Goal: Task Accomplishment & Management: Manage account settings

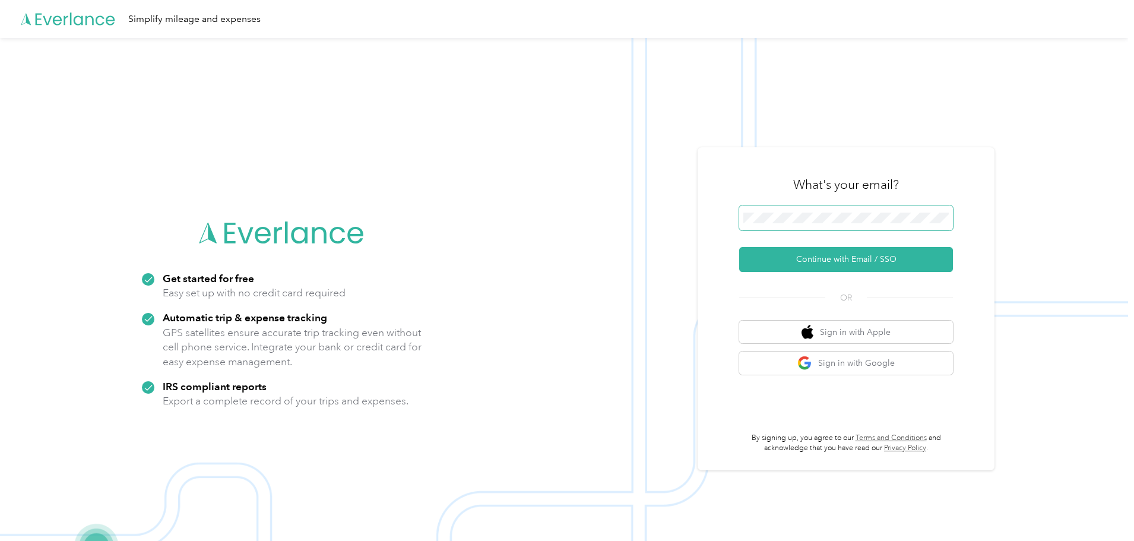
click at [847, 224] on span at bounding box center [846, 217] width 214 height 25
click at [814, 257] on button "Continue with Email / SSO" at bounding box center [846, 259] width 214 height 25
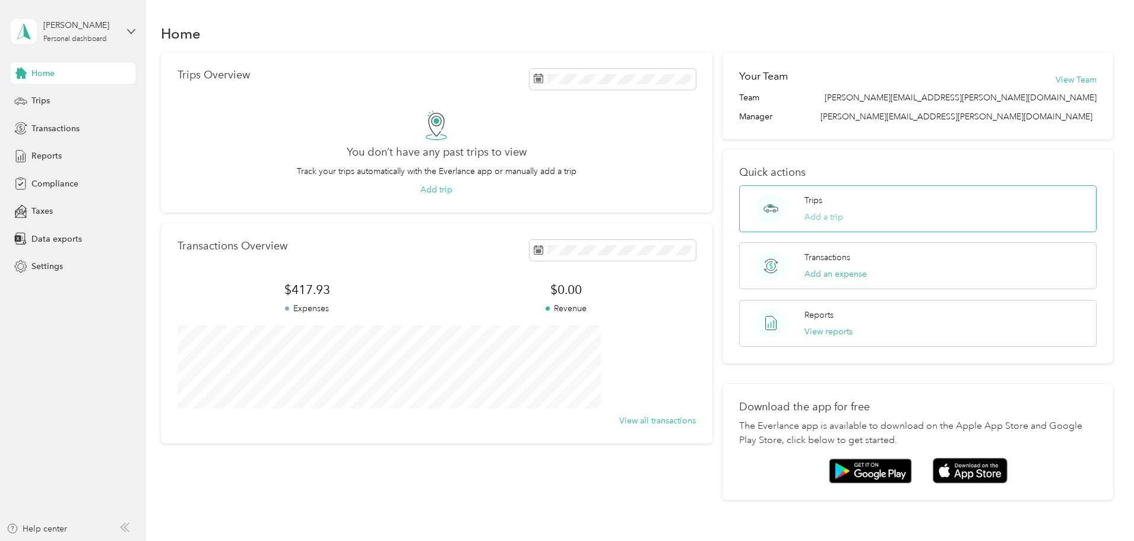
click at [804, 212] on button "Add a trip" at bounding box center [823, 217] width 39 height 12
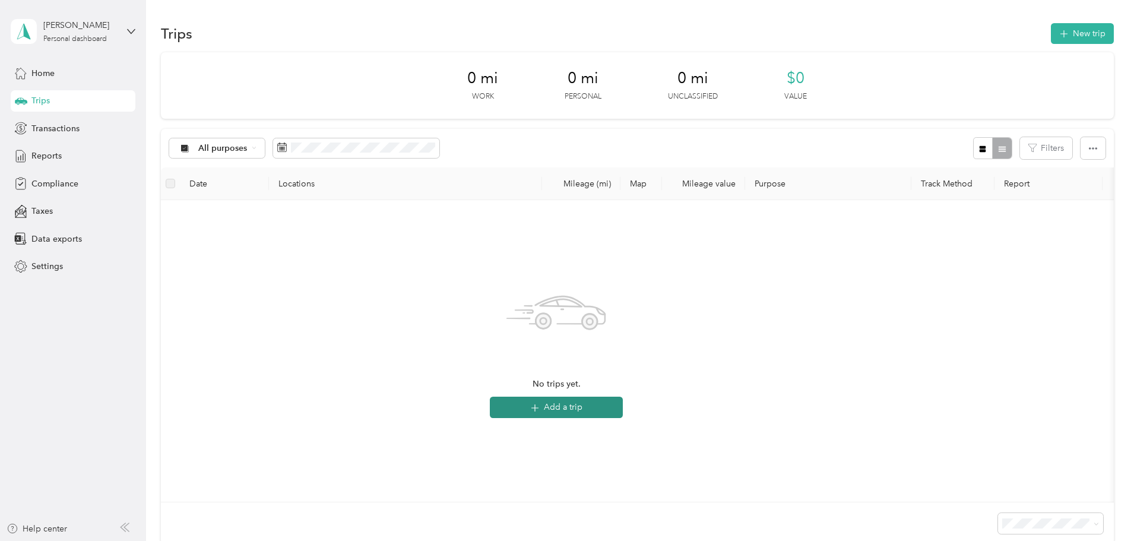
click at [623, 408] on button "Add a trip" at bounding box center [556, 407] width 133 height 21
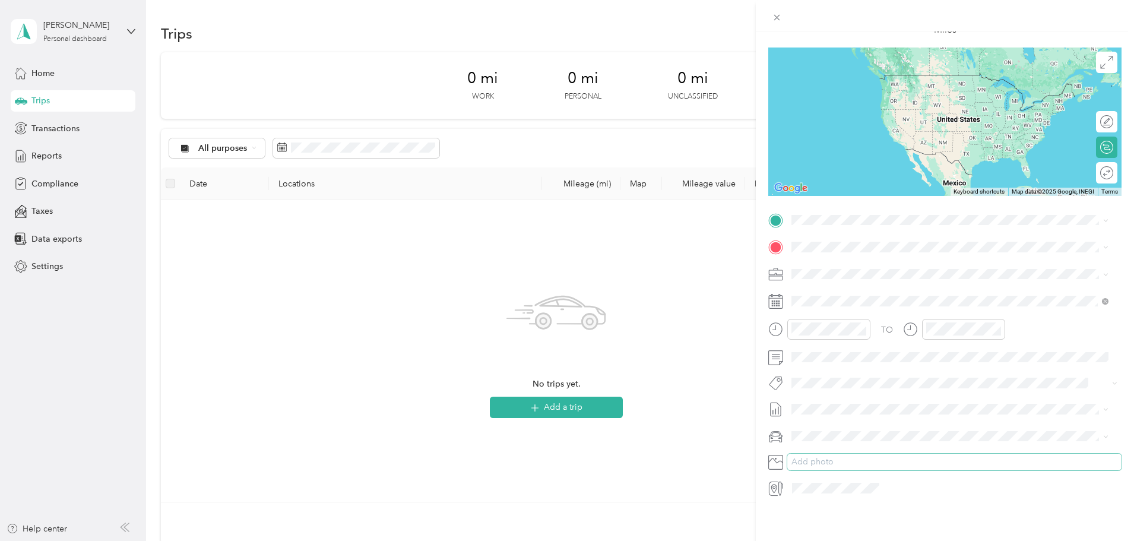
scroll to position [83, 0]
click at [709, 227] on div "New Trip Save This trip cannot be edited because it is either under review, app…" at bounding box center [567, 270] width 1134 height 541
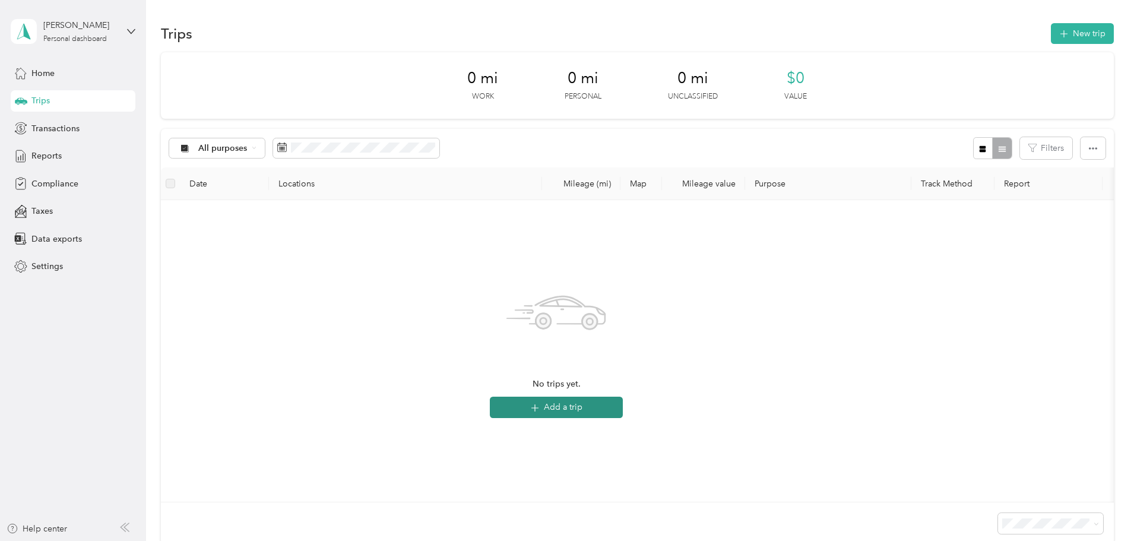
click at [623, 399] on button "Add a trip" at bounding box center [556, 407] width 133 height 21
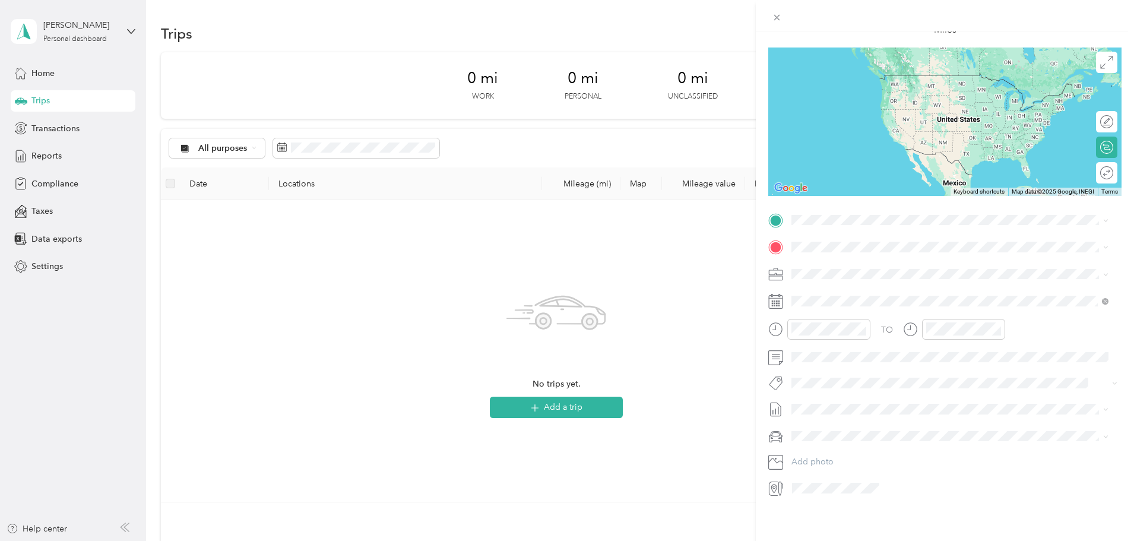
click at [34, 269] on div "New Trip Save This trip cannot be edited because it is either under review, app…" at bounding box center [567, 270] width 1134 height 541
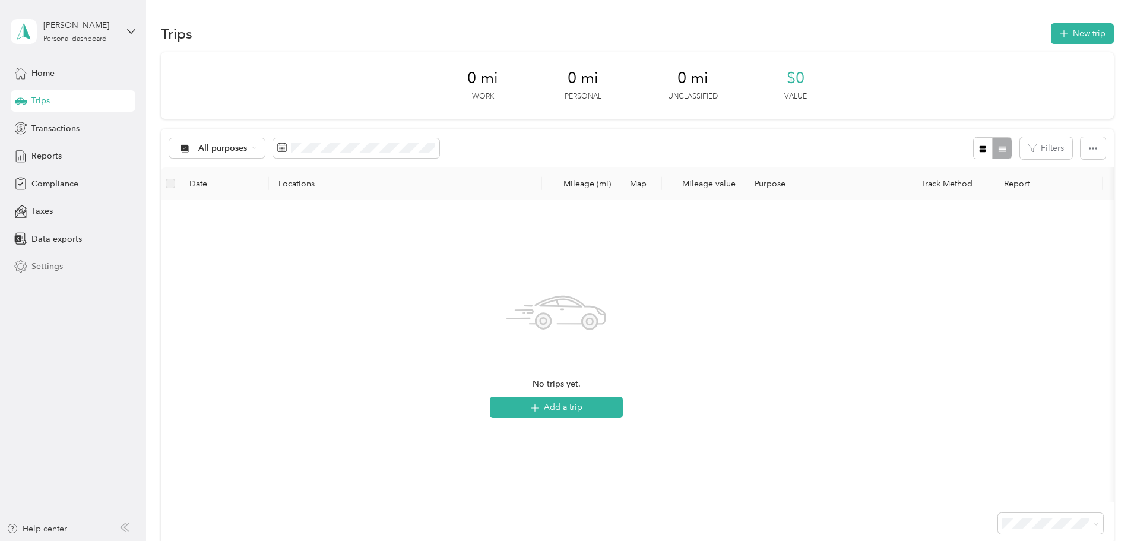
click at [38, 269] on span "Settings" at bounding box center [46, 266] width 31 height 12
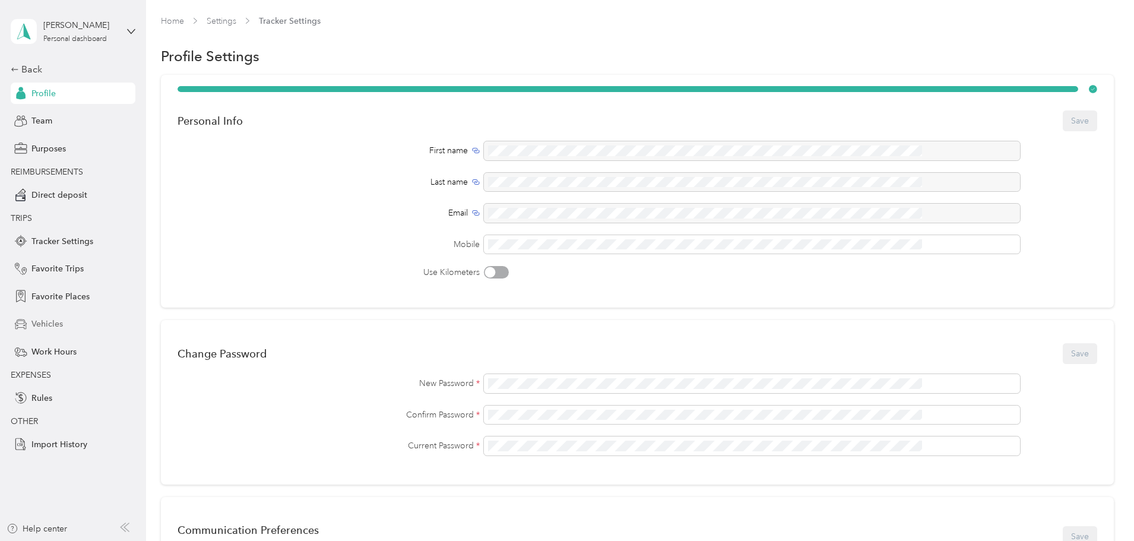
click at [66, 322] on div "Vehicles" at bounding box center [73, 323] width 125 height 21
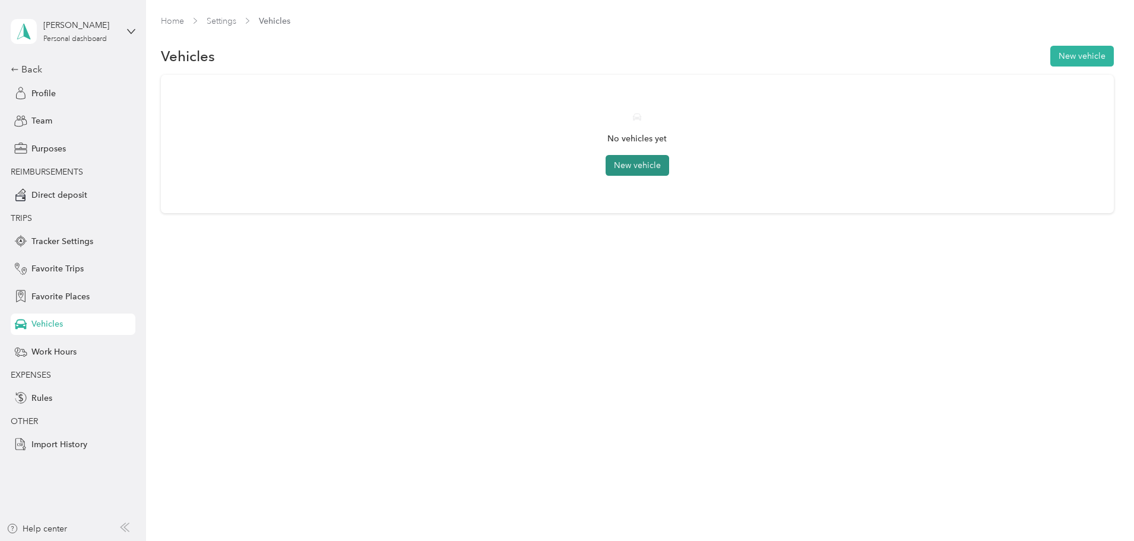
click at [639, 158] on button "New vehicle" at bounding box center [637, 165] width 64 height 21
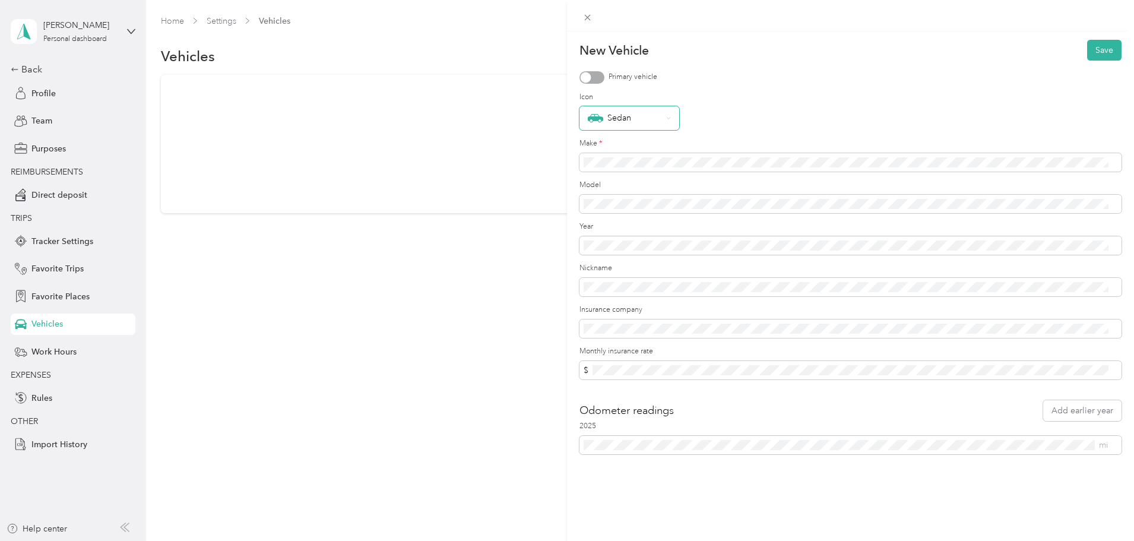
click at [629, 112] on div "Sedan" at bounding box center [625, 117] width 74 height 15
click at [748, 74] on div "Primary vehicle" at bounding box center [850, 77] width 542 height 12
click at [677, 152] on div "Make *" at bounding box center [850, 154] width 542 height 33
click at [629, 362] on span "$" at bounding box center [850, 370] width 542 height 19
click at [545, 359] on div "New Vehicle Save Primary vehicle Icon Sedan Make * Model Year Nickname Insuranc…" at bounding box center [567, 270] width 1134 height 541
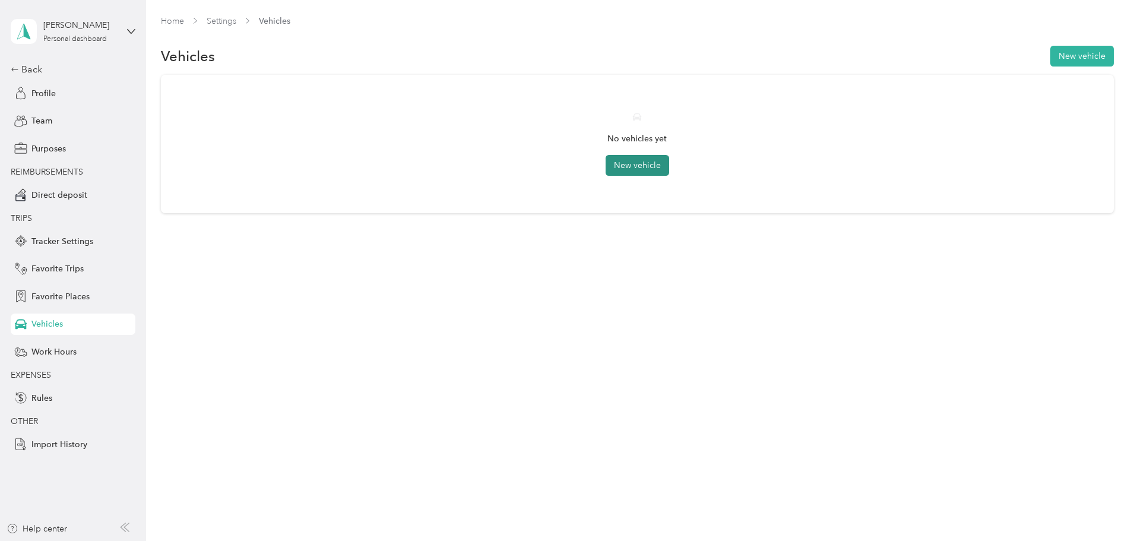
click at [651, 167] on button "New vehicle" at bounding box center [637, 165] width 64 height 21
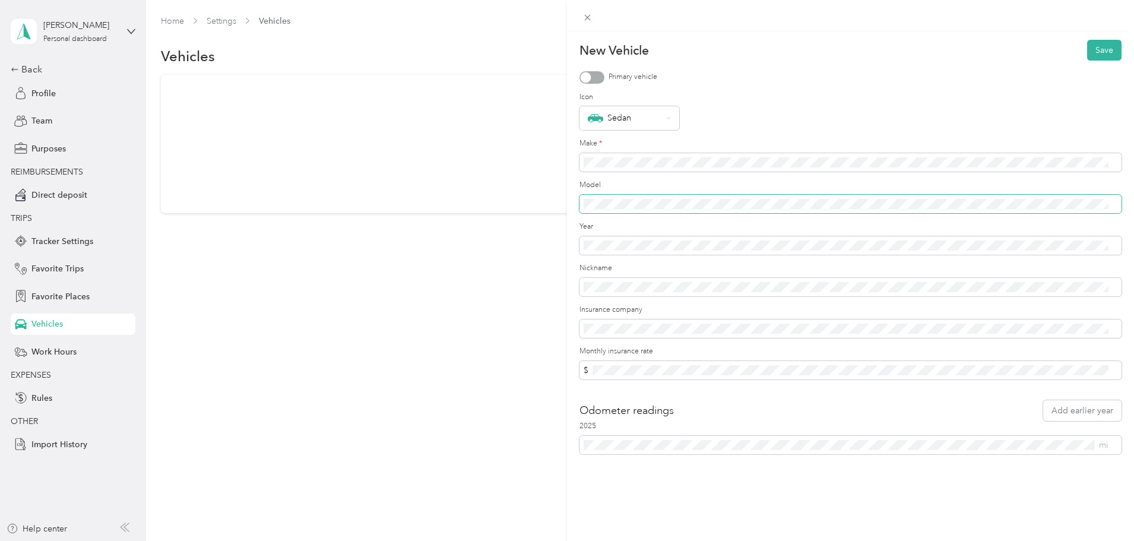
click at [638, 196] on span at bounding box center [850, 204] width 542 height 19
click at [629, 294] on span at bounding box center [850, 287] width 542 height 19
click at [629, 363] on span "$" at bounding box center [850, 370] width 542 height 19
click at [637, 376] on span "$" at bounding box center [850, 370] width 542 height 19
drag, startPoint x: 626, startPoint y: 476, endPoint x: 610, endPoint y: 475, distance: 16.6
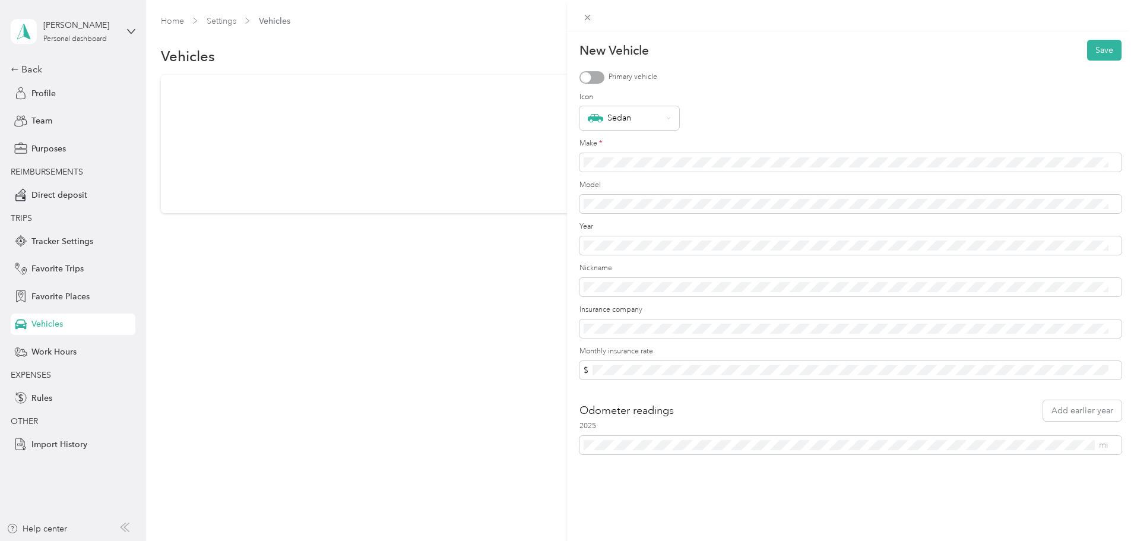
click at [610, 475] on div "New Vehicle Save Primary vehicle Icon Sedan Make * Model Year Nickname Insuranc…" at bounding box center [850, 301] width 567 height 541
click at [1089, 52] on button "Save" at bounding box center [1104, 50] width 34 height 21
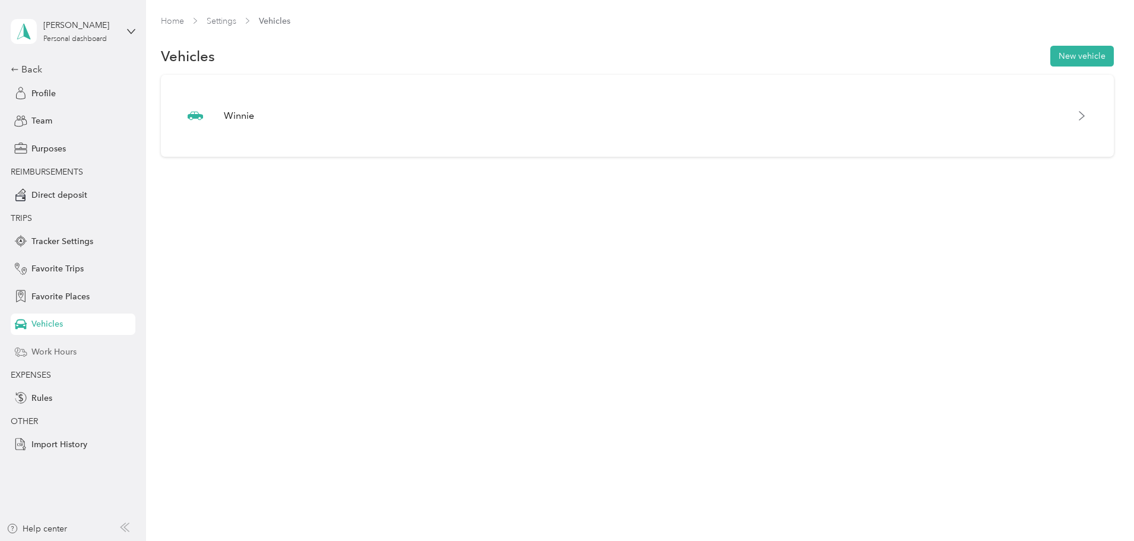
click at [69, 350] on span "Work Hours" at bounding box center [53, 351] width 45 height 12
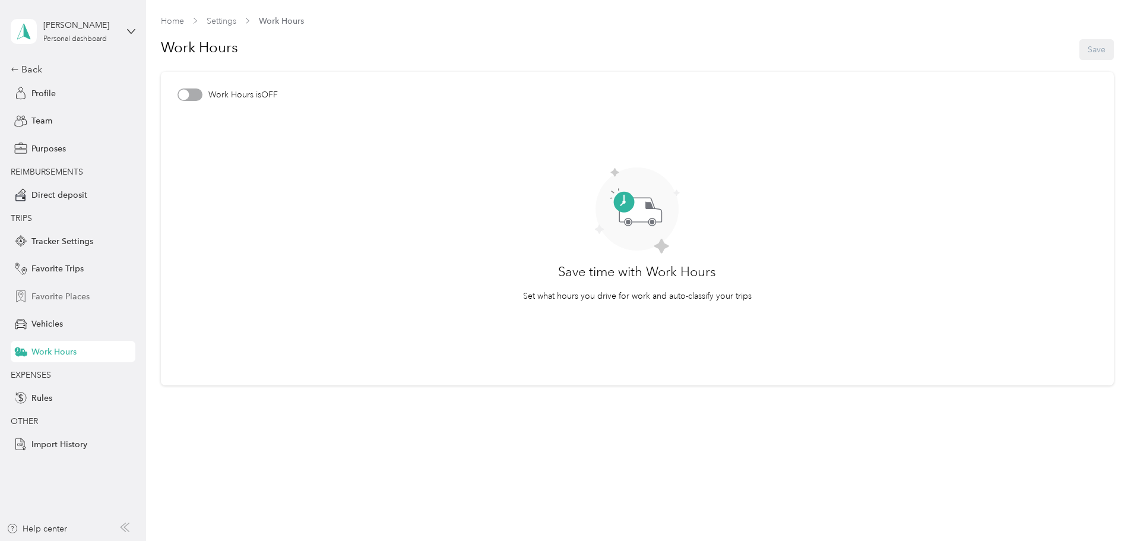
click at [81, 299] on span "Favorite Places" at bounding box center [60, 296] width 58 height 12
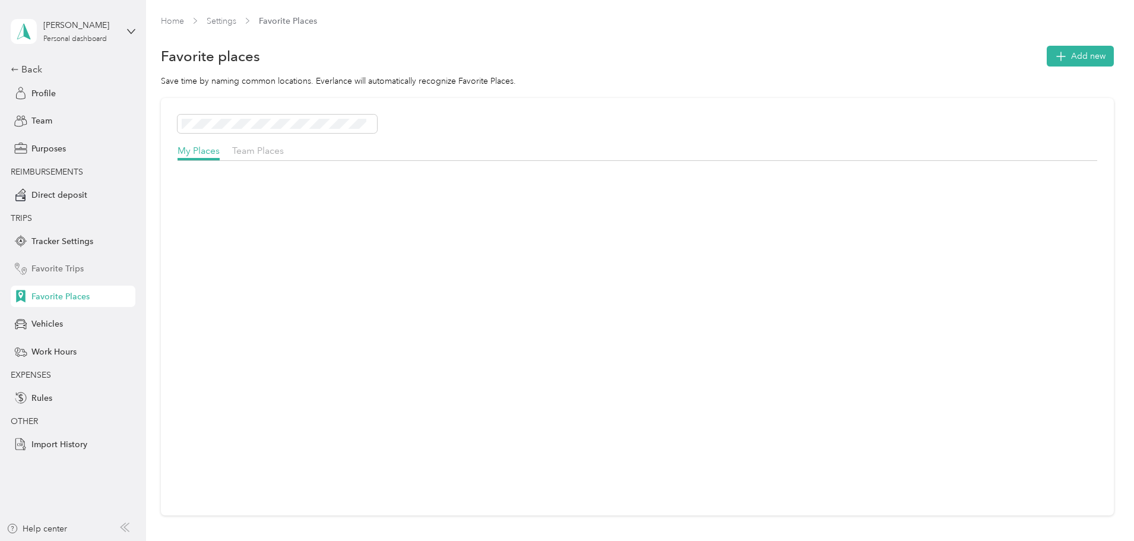
click at [84, 267] on div "Favorite Trips" at bounding box center [73, 268] width 125 height 21
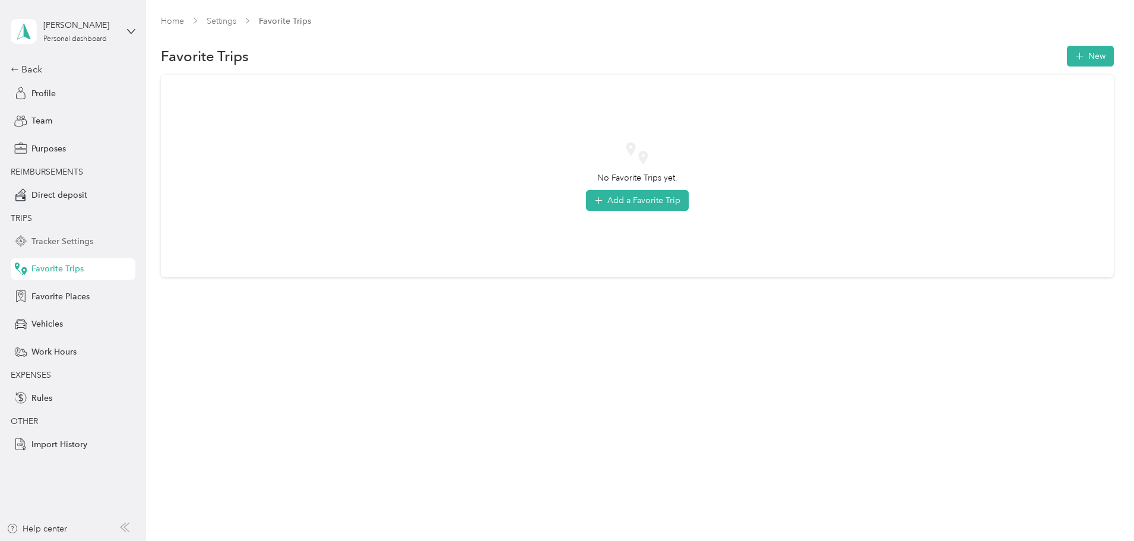
click at [87, 242] on span "Tracker Settings" at bounding box center [62, 241] width 62 height 12
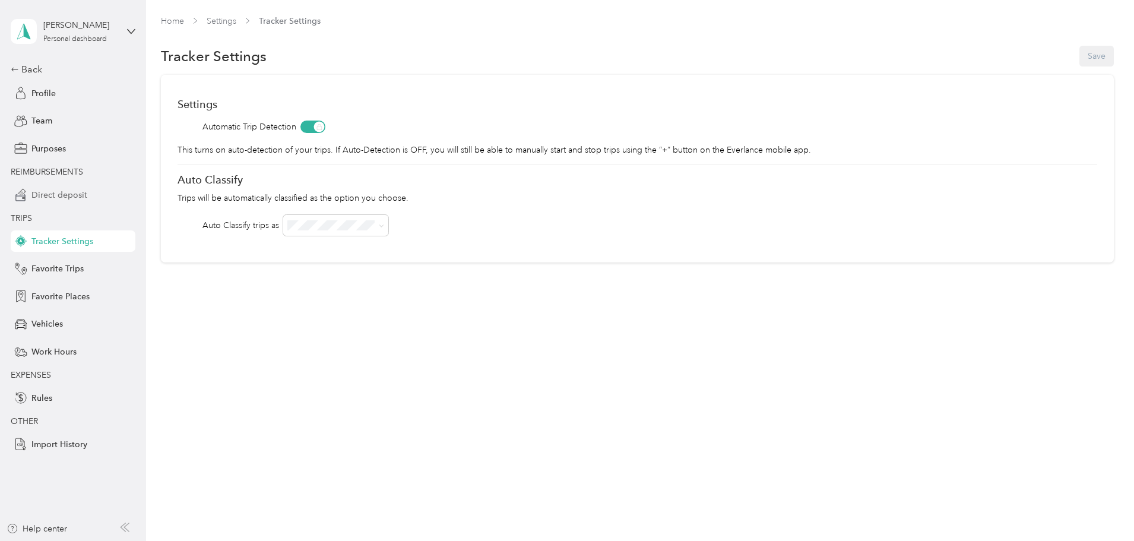
click at [94, 196] on div "Direct deposit" at bounding box center [73, 194] width 125 height 21
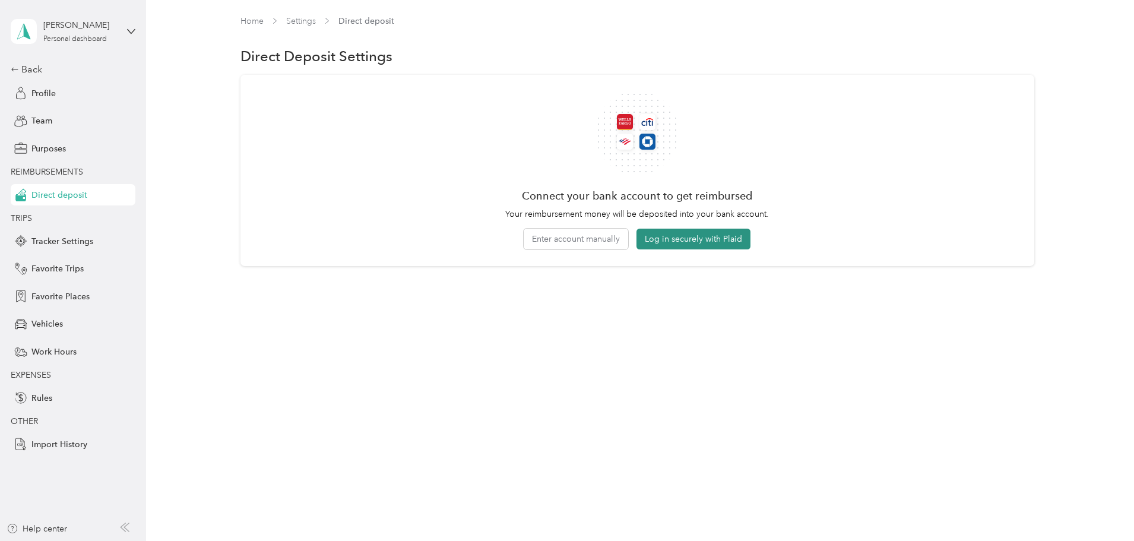
click at [681, 229] on button "Log in securely with Plaid" at bounding box center [693, 239] width 114 height 21
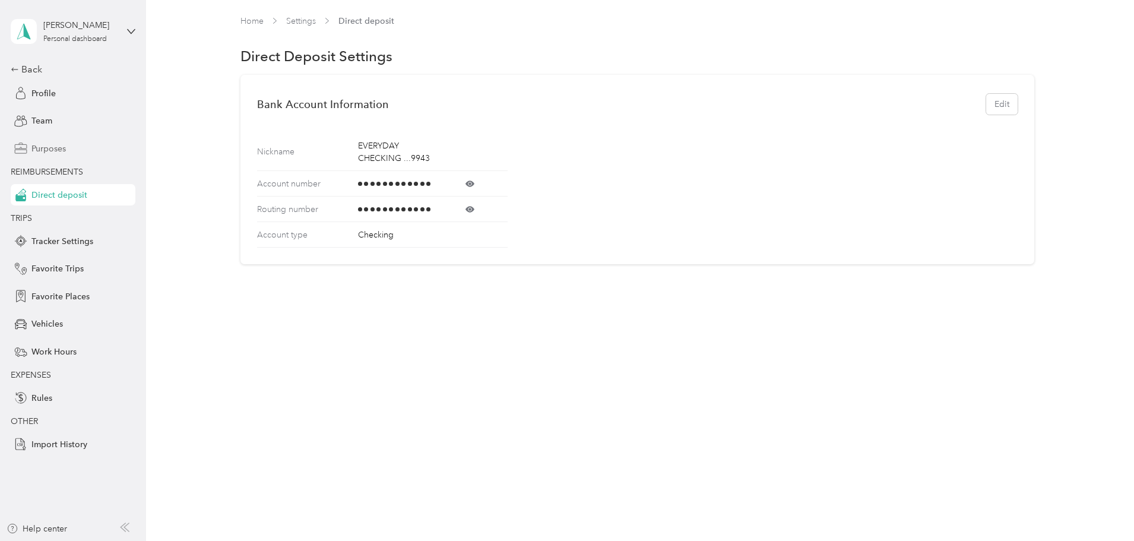
click at [66, 142] on span "Purposes" at bounding box center [48, 148] width 34 height 12
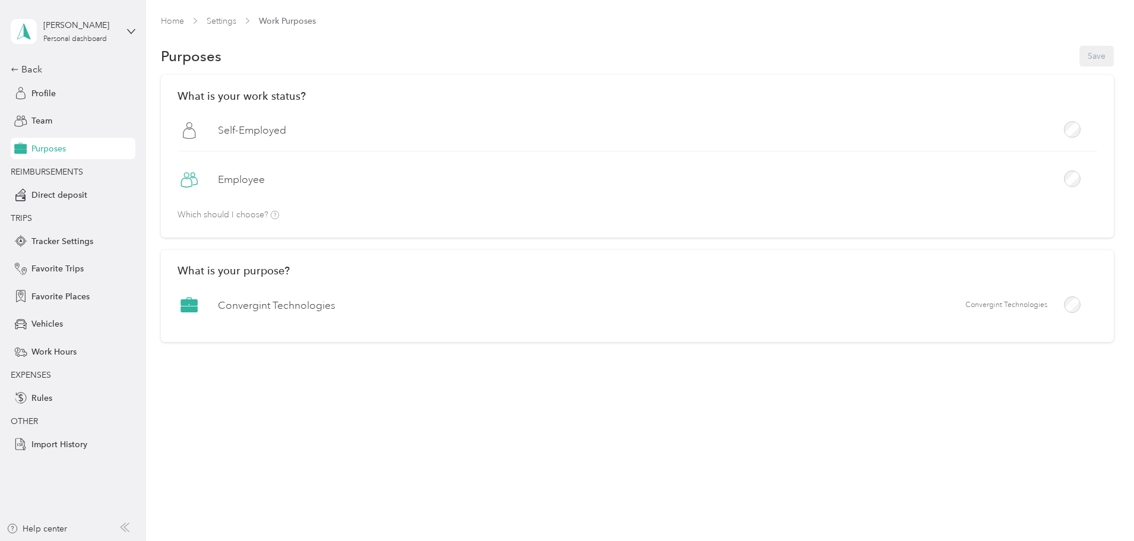
drag, startPoint x: 183, startPoint y: 94, endPoint x: 163, endPoint y: 262, distance: 169.1
drag, startPoint x: 163, startPoint y: 262, endPoint x: 194, endPoint y: 182, distance: 85.3
click at [194, 182] on div "What is your work status? [DEMOGRAPHIC_DATA] Employee Which should I choose? Wh…" at bounding box center [637, 215] width 953 height 280
click at [359, 182] on div "Employee" at bounding box center [636, 184] width 919 height 32
click at [1079, 55] on button "Save" at bounding box center [1096, 56] width 34 height 21
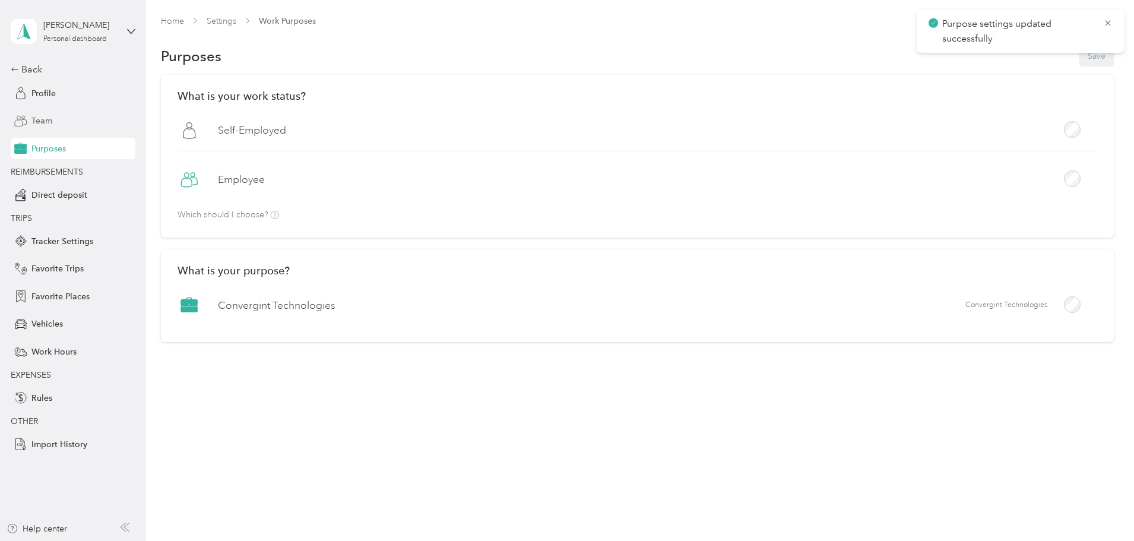
click at [51, 116] on span "Team" at bounding box center [41, 121] width 21 height 12
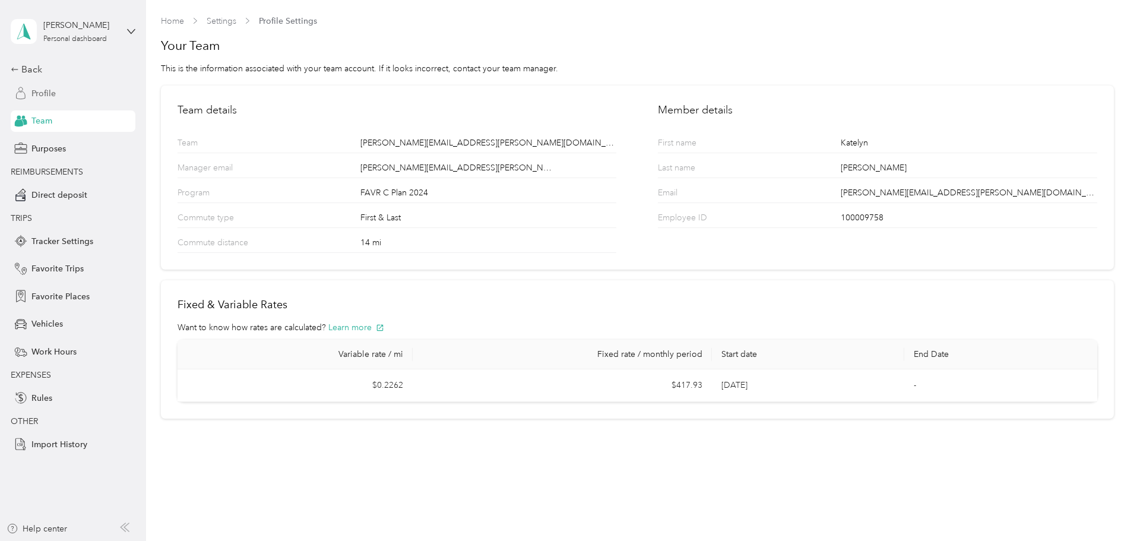
click at [61, 83] on div "Profile" at bounding box center [73, 93] width 125 height 21
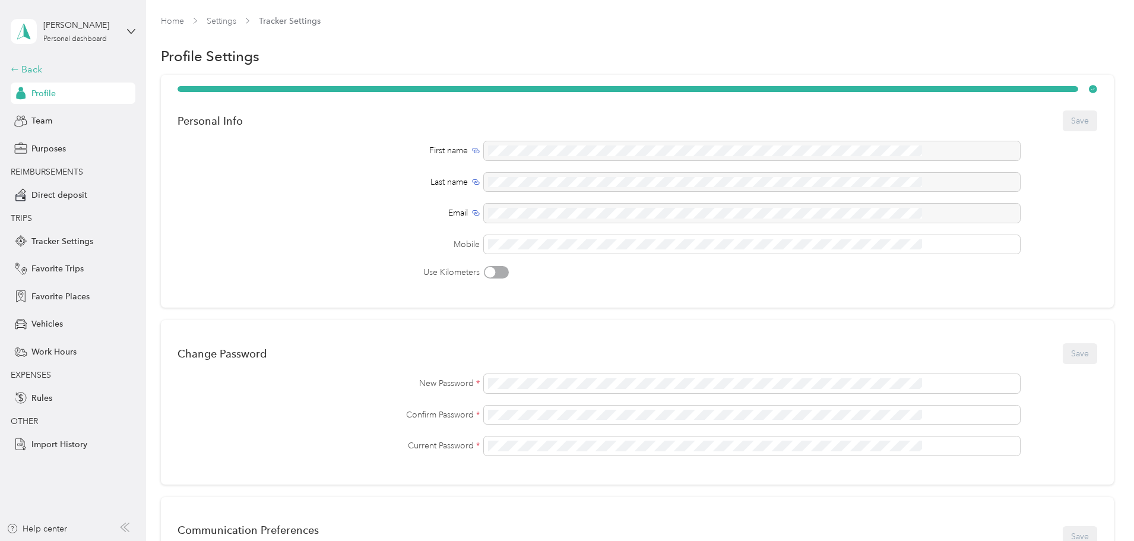
click at [29, 68] on div "Back" at bounding box center [70, 69] width 119 height 14
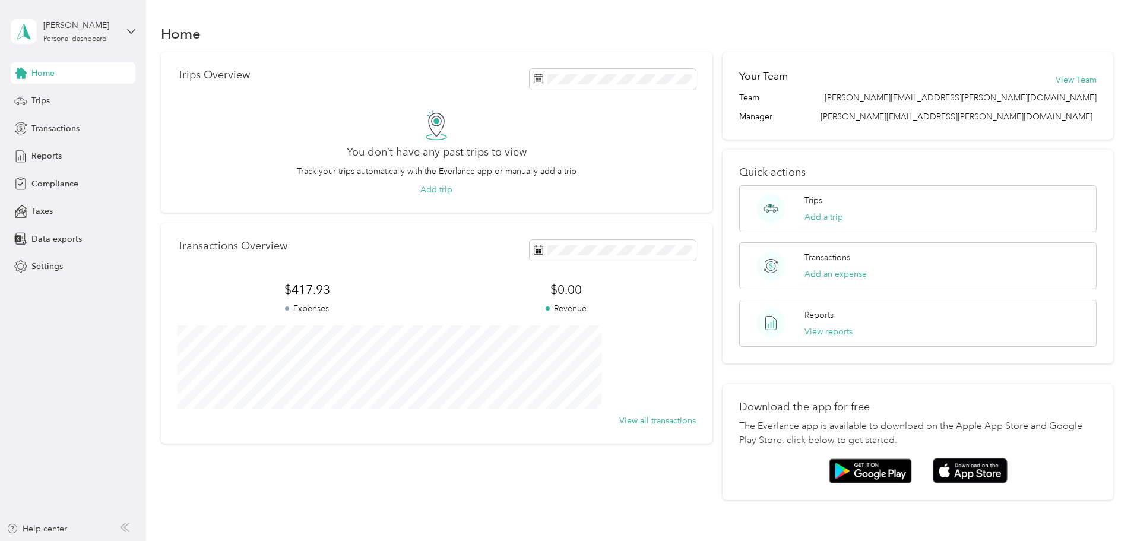
click at [136, 34] on aside "[PERSON_NAME] Personal dashboard Home Trips Transactions Reports Compliance Tax…" at bounding box center [73, 270] width 146 height 541
click at [133, 32] on icon at bounding box center [131, 31] width 8 height 8
click at [62, 118] on div "Transactions" at bounding box center [73, 128] width 125 height 21
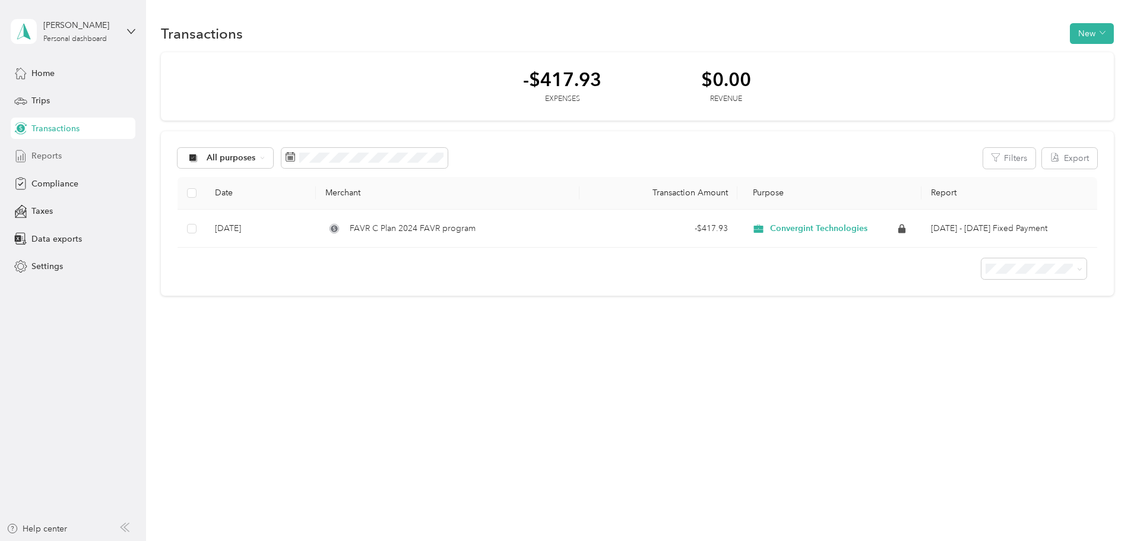
click at [77, 153] on div "Reports" at bounding box center [73, 155] width 125 height 21
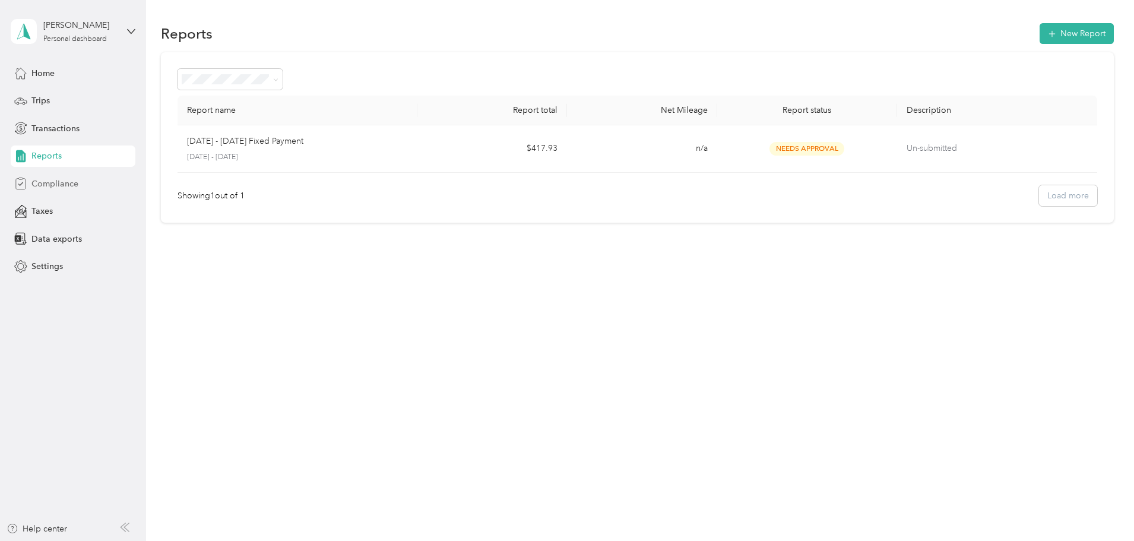
click at [53, 181] on span "Compliance" at bounding box center [54, 183] width 47 height 12
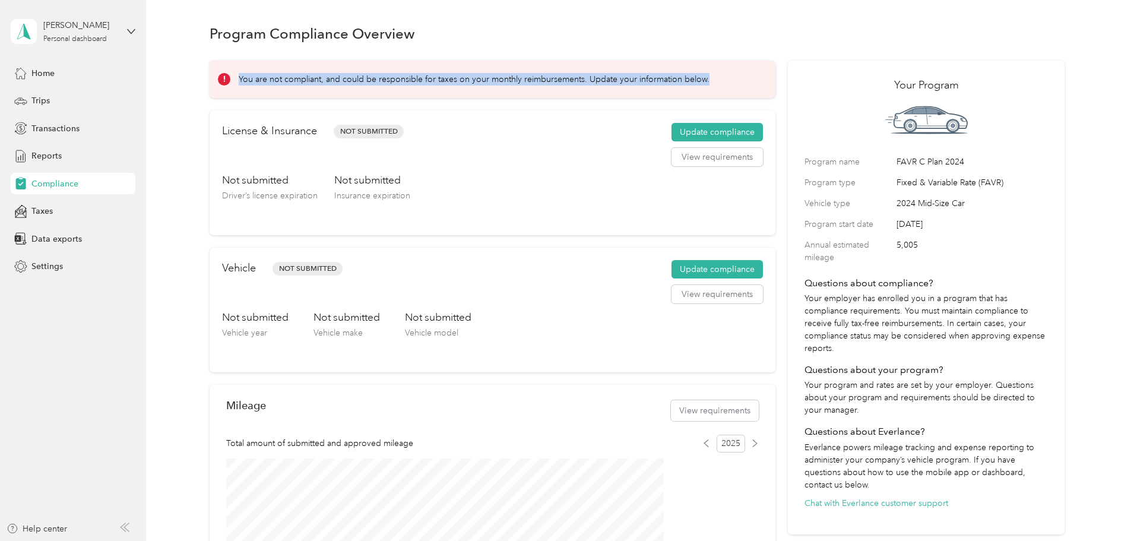
drag, startPoint x: 384, startPoint y: 94, endPoint x: 262, endPoint y: 81, distance: 122.4
click at [262, 81] on div "You are not compliant, and could be responsible for taxes on your monthly reimb…" at bounding box center [637, 407] width 855 height 710
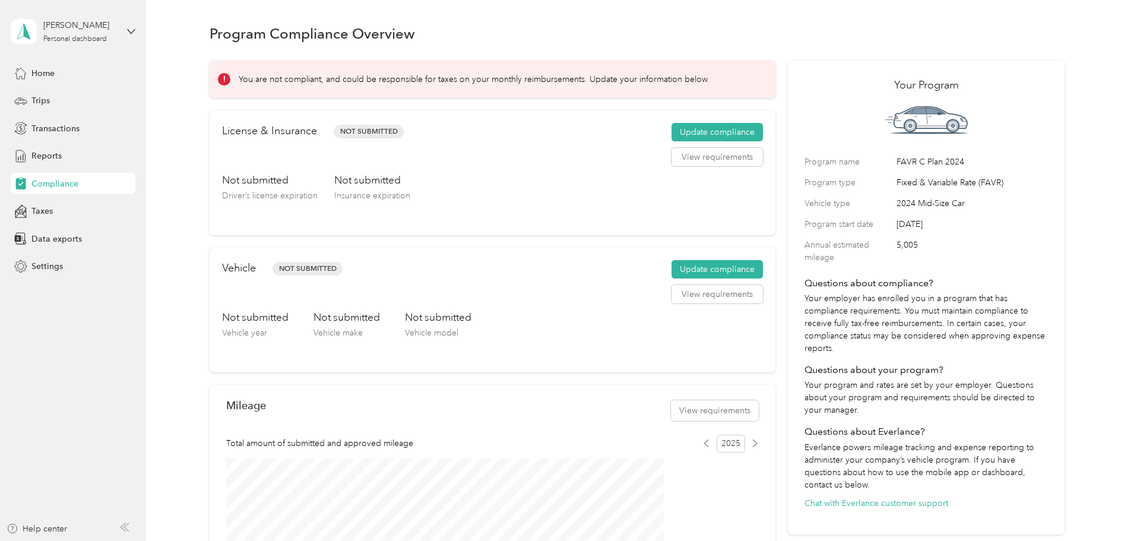
drag, startPoint x: 262, startPoint y: 81, endPoint x: 259, endPoint y: 87, distance: 6.9
click at [262, 81] on div "You are not compliant, and could be responsible for taxes on your monthly reimb…" at bounding box center [637, 407] width 855 height 710
click at [63, 206] on div "Taxes" at bounding box center [73, 211] width 125 height 21
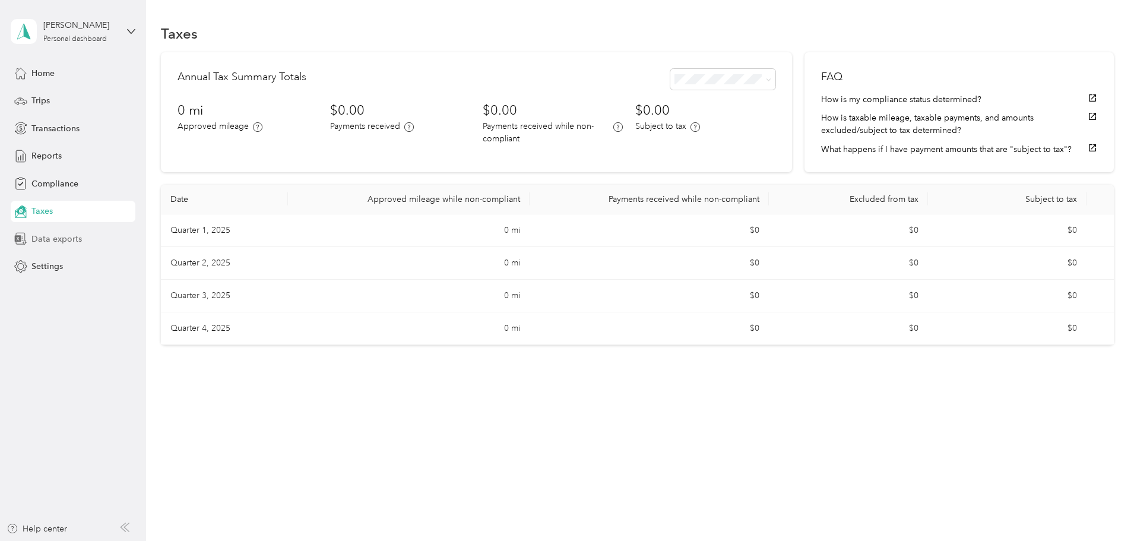
click at [74, 233] on span "Data exports" at bounding box center [56, 239] width 50 height 12
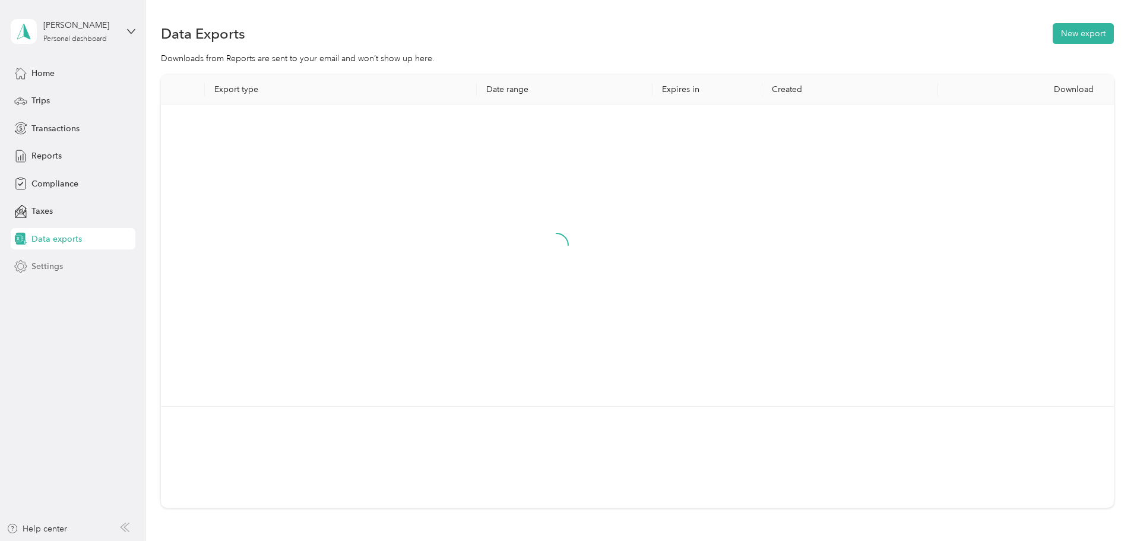
click at [68, 260] on div "Settings" at bounding box center [73, 266] width 125 height 21
